Goal: Browse casually: Explore the website without a specific task or goal

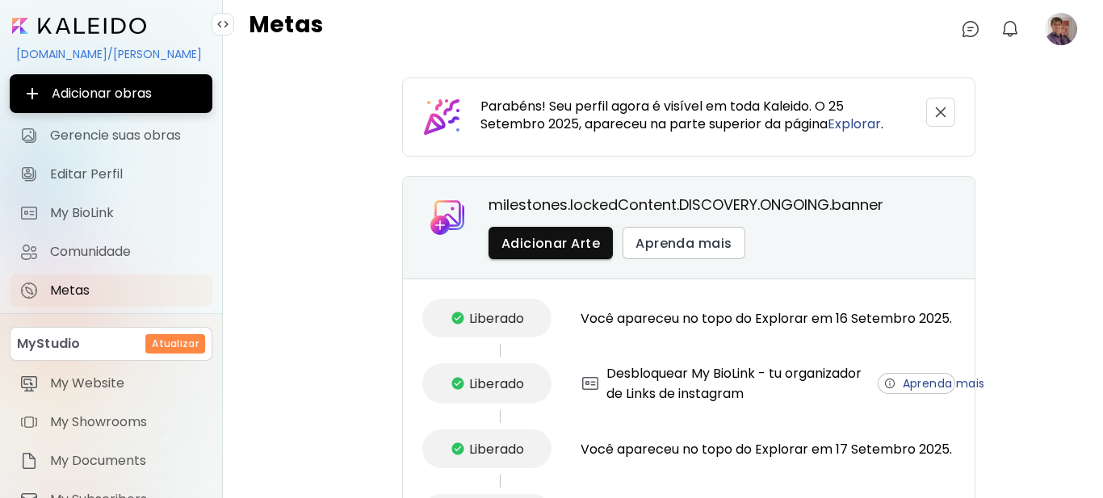
click at [1056, 31] on image at bounding box center [1061, 29] width 32 height 32
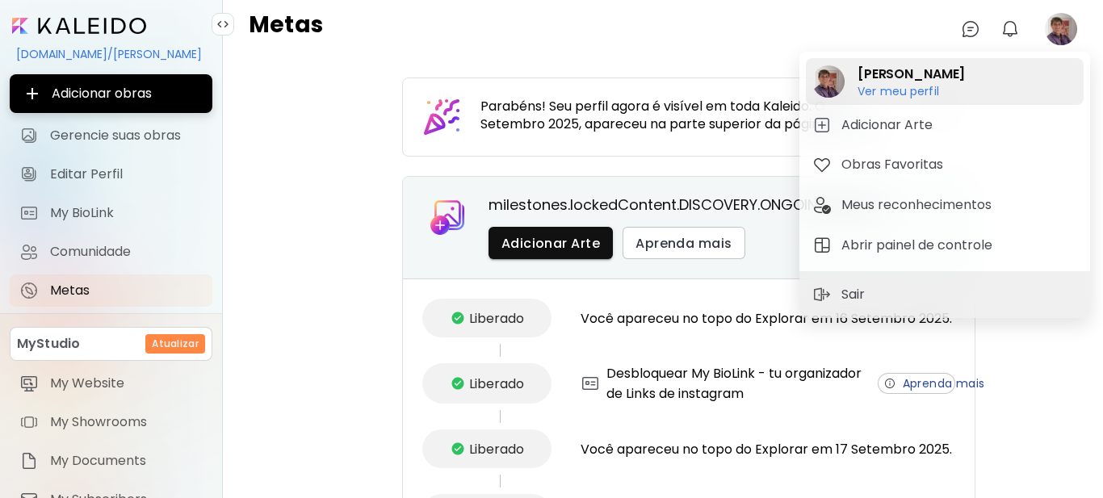
click at [908, 90] on h6 "Ver meu perfil" at bounding box center [911, 91] width 107 height 15
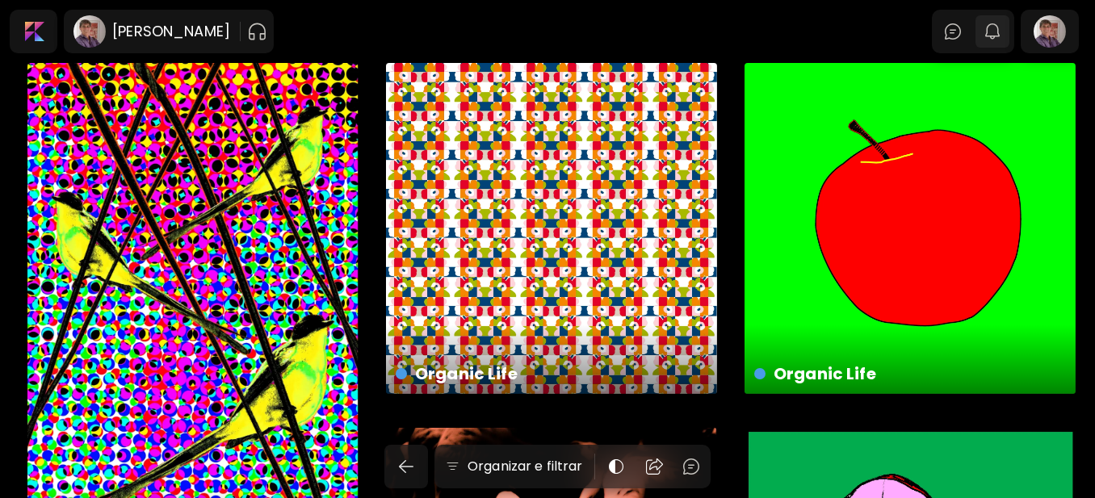
click at [1002, 31] on img "button" at bounding box center [992, 31] width 19 height 19
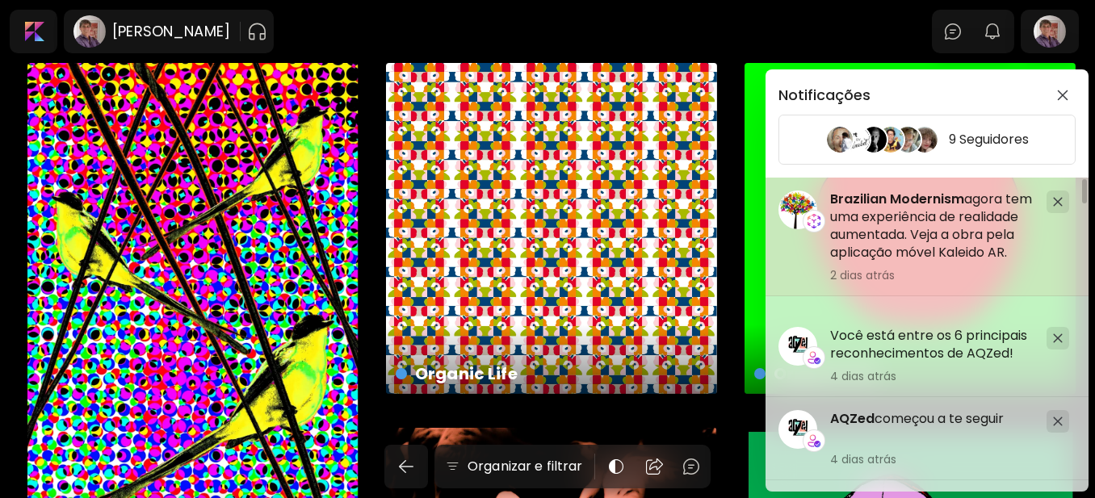
click at [917, 230] on h5 "Brazilian Modernism agora tem uma experiência de realidade aumentada. Veja a ob…" at bounding box center [932, 226] width 204 height 71
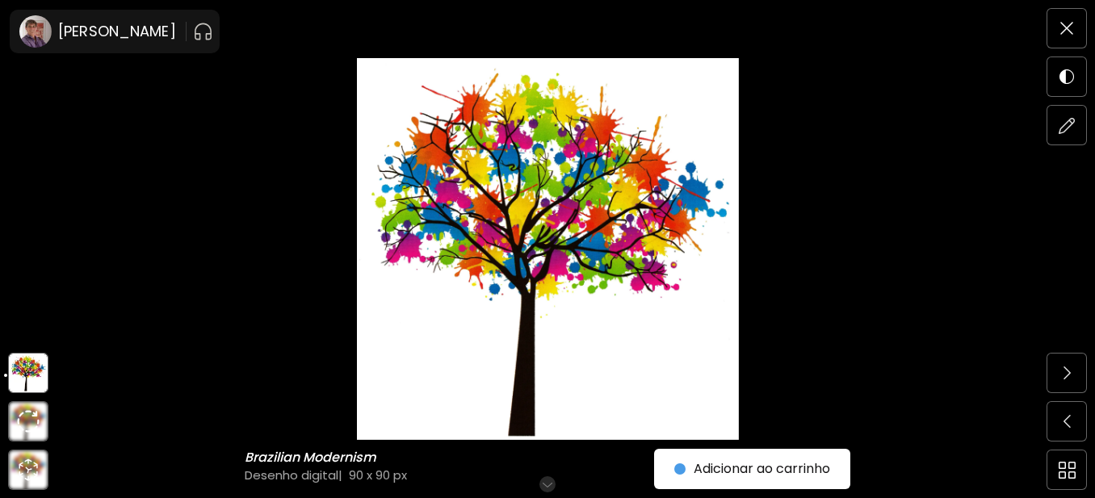
click at [34, 368] on img at bounding box center [28, 373] width 37 height 37
click at [26, 417] on img at bounding box center [28, 421] width 25 height 25
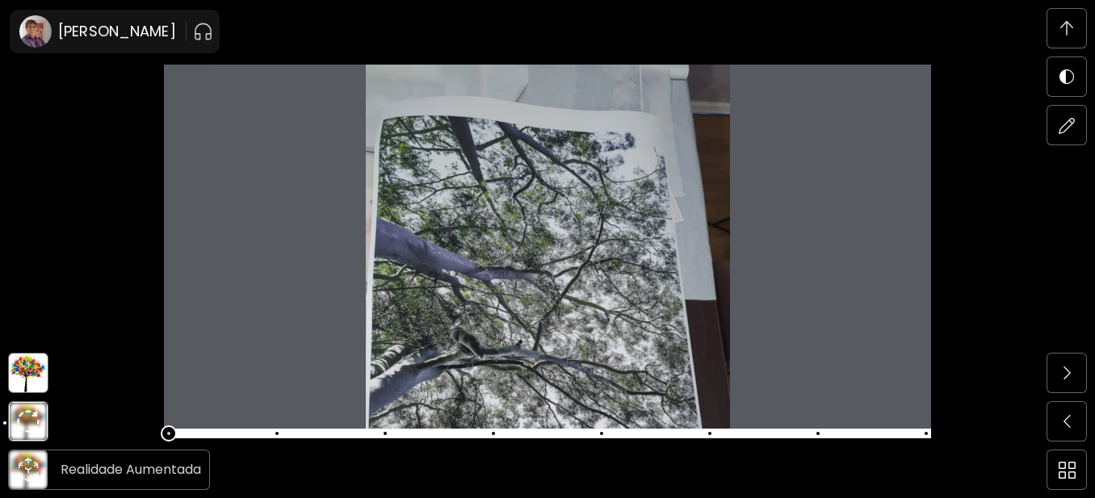
click at [24, 462] on icon "animation" at bounding box center [28, 470] width 26 height 26
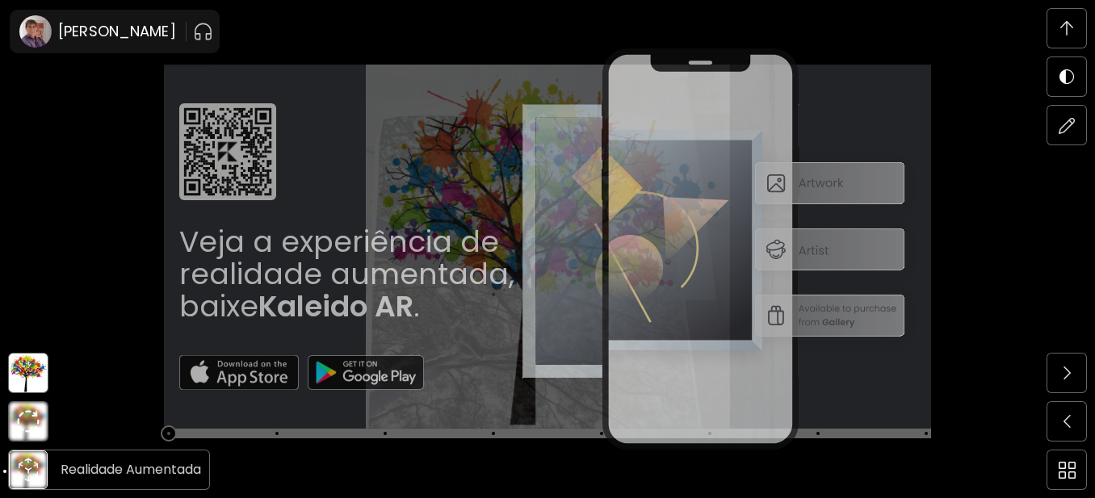
scroll to position [7379, 0]
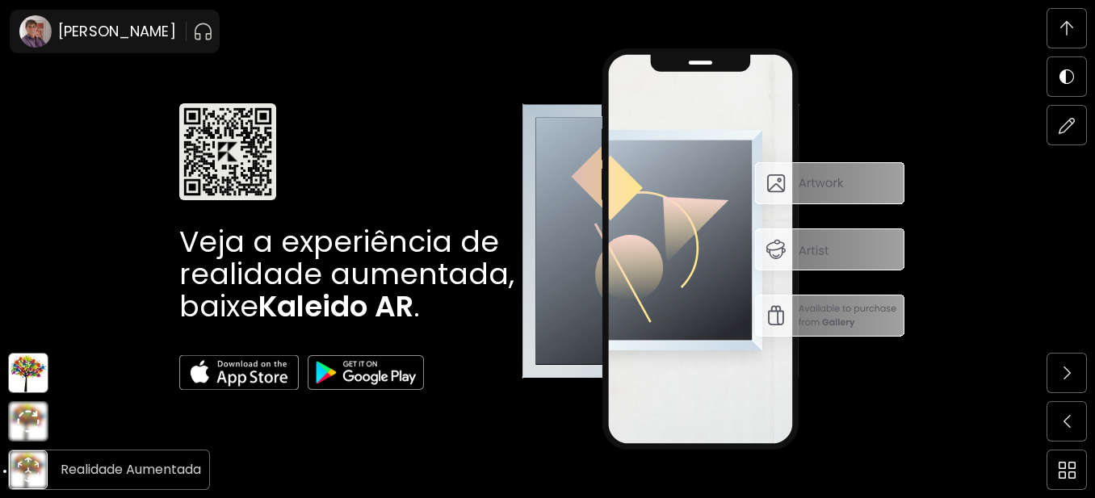
click at [27, 468] on icon "animation" at bounding box center [28, 470] width 26 height 26
click at [94, 469] on h6 "Realidade Aumentada" at bounding box center [131, 470] width 141 height 21
